Goal: Task Accomplishment & Management: Use online tool/utility

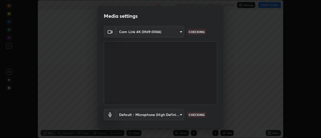
scroll to position [26, 0]
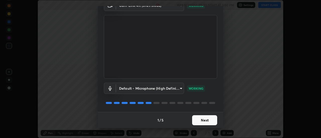
click at [203, 121] on button "Next" at bounding box center [204, 120] width 25 height 10
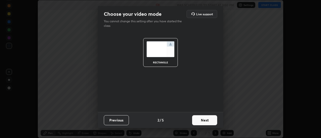
click at [206, 120] on button "Next" at bounding box center [204, 120] width 25 height 10
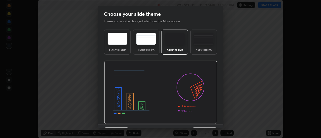
scroll to position [12, 0]
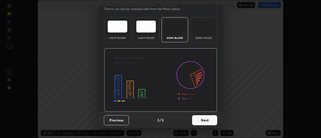
click at [202, 121] on button "Next" at bounding box center [204, 120] width 25 height 10
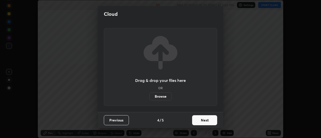
scroll to position [0, 0]
click at [202, 120] on button "Next" at bounding box center [204, 120] width 25 height 10
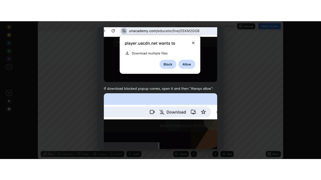
scroll to position [128, 0]
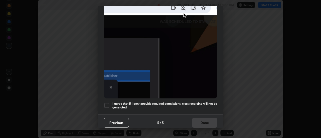
click at [107, 102] on div at bounding box center [107, 105] width 6 height 6
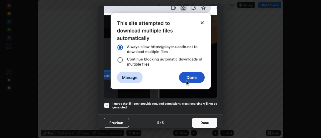
click at [198, 122] on button "Done" at bounding box center [204, 123] width 25 height 10
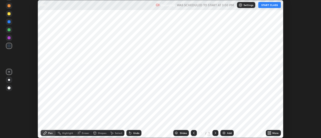
click at [268, 7] on button "START CLASS" at bounding box center [269, 5] width 23 height 6
click at [269, 133] on icon at bounding box center [269, 133] width 1 height 1
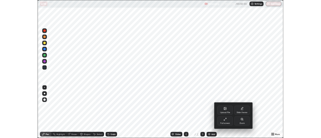
scroll to position [180, 321]
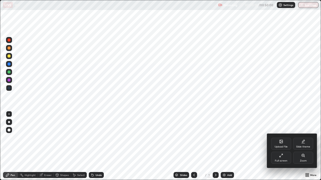
click at [280, 138] on icon at bounding box center [280, 141] width 3 height 3
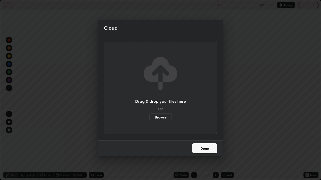
click at [160, 118] on label "Browse" at bounding box center [160, 117] width 22 height 8
click at [149, 118] on input "Browse" at bounding box center [149, 117] width 0 height 8
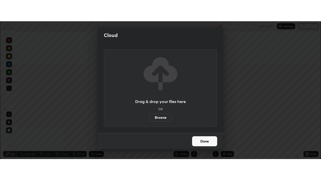
scroll to position [24902, 24719]
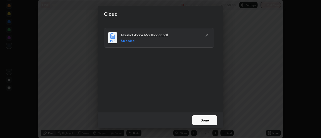
click at [205, 121] on button "Done" at bounding box center [204, 120] width 25 height 10
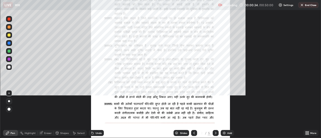
scroll to position [180, 321]
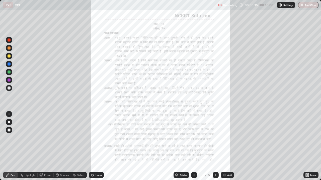
click at [307, 138] on icon at bounding box center [307, 174] width 1 height 1
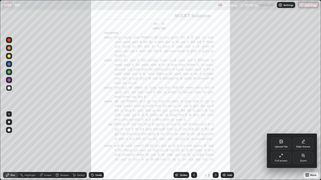
click at [280, 138] on icon at bounding box center [279, 156] width 1 height 1
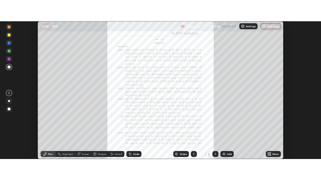
scroll to position [24902, 24719]
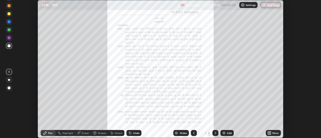
click at [270, 133] on icon at bounding box center [269, 133] width 4 height 4
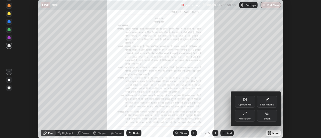
click at [267, 114] on icon at bounding box center [266, 113] width 3 height 3
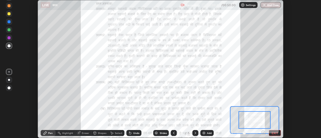
click at [263, 132] on icon at bounding box center [262, 132] width 1 height 0
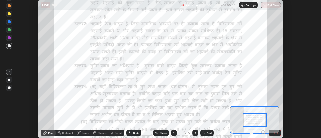
click at [262, 132] on icon at bounding box center [262, 132] width 5 height 5
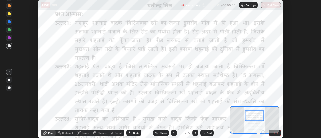
click at [9, 6] on div at bounding box center [9, 5] width 3 height 3
click at [193, 9] on div "Recording" at bounding box center [189, 5] width 19 height 10
click at [211, 10] on div "Recording 00:02:10 / 00:50:00 Settings End Class" at bounding box center [230, 5] width 100 height 10
click at [228, 10] on div "Recording 00:02:14 / 00:50:00 Settings End Class" at bounding box center [230, 5] width 100 height 10
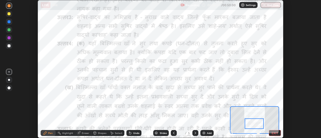
click at [79, 133] on icon at bounding box center [78, 132] width 3 height 3
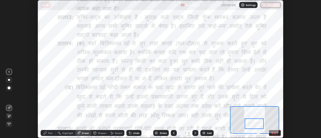
click at [46, 133] on icon at bounding box center [45, 133] width 4 height 4
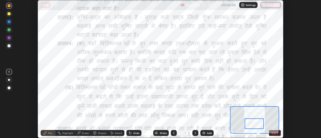
click at [274, 106] on div at bounding box center [254, 120] width 49 height 28
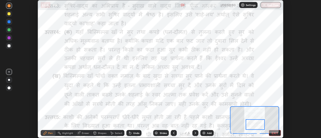
click at [256, 106] on div at bounding box center [254, 120] width 49 height 28
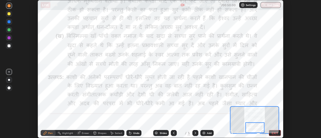
click at [195, 133] on icon at bounding box center [195, 133] width 4 height 4
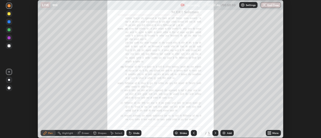
click at [270, 132] on icon at bounding box center [269, 131] width 1 height 1
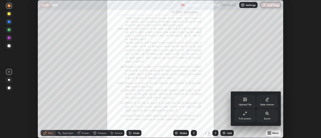
click at [245, 114] on icon at bounding box center [245, 113] width 4 height 4
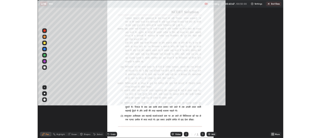
scroll to position [180, 321]
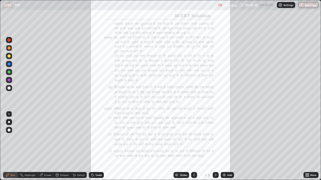
click at [306, 138] on icon at bounding box center [305, 176] width 1 height 1
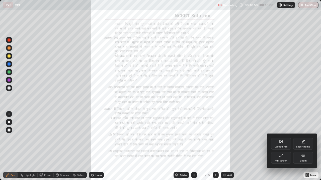
click at [303, 138] on icon at bounding box center [303, 156] width 4 height 4
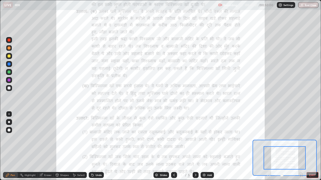
click at [300, 138] on icon at bounding box center [300, 175] width 1 height 0
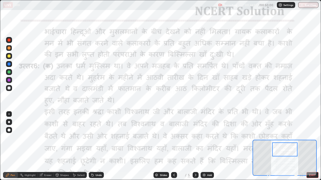
click at [301, 7] on img "button" at bounding box center [301, 5] width 4 height 4
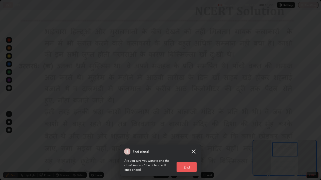
click at [191, 138] on button "End" at bounding box center [186, 167] width 20 height 10
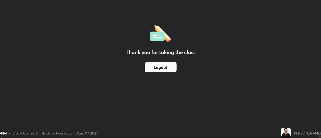
scroll to position [24902, 24719]
